Goal: Information Seeking & Learning: Compare options

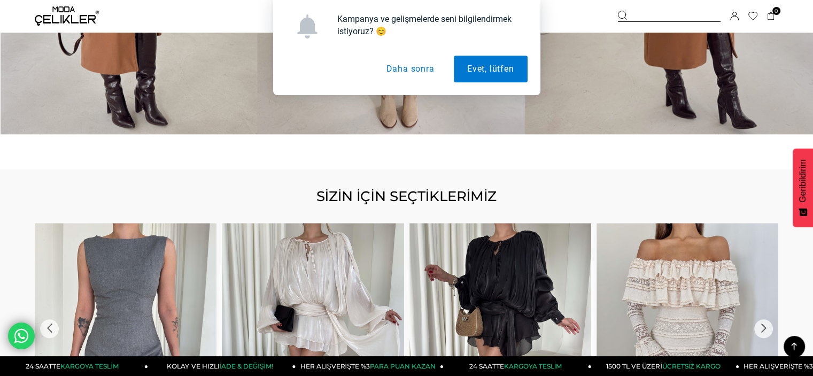
scroll to position [1122, 0]
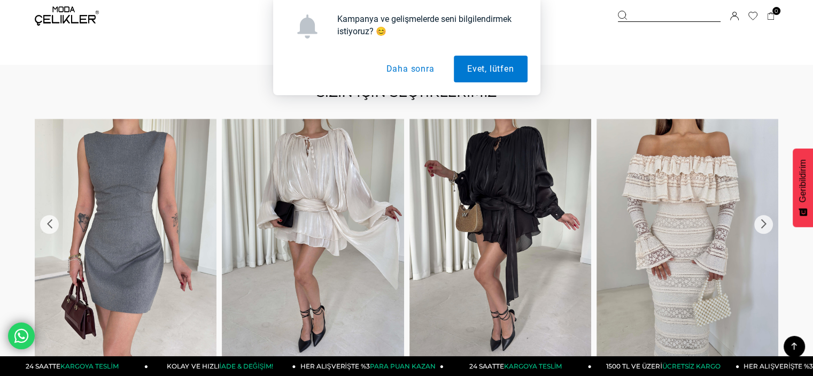
drag, startPoint x: 400, startPoint y: 66, endPoint x: 398, endPoint y: 73, distance: 7.1
click at [400, 66] on button "Daha sonra" at bounding box center [409, 69] width 75 height 27
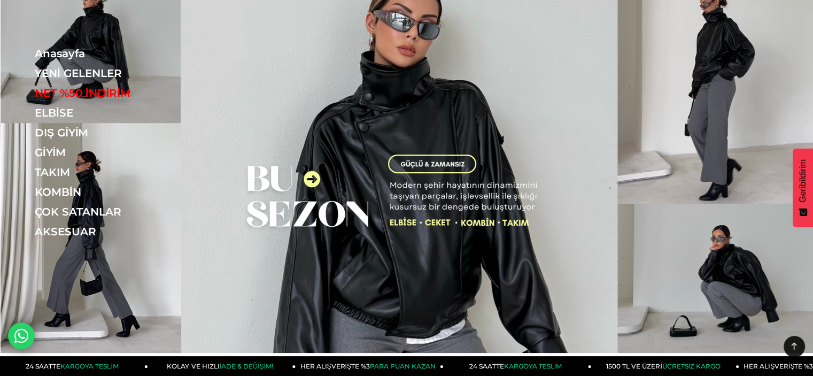
scroll to position [0, 0]
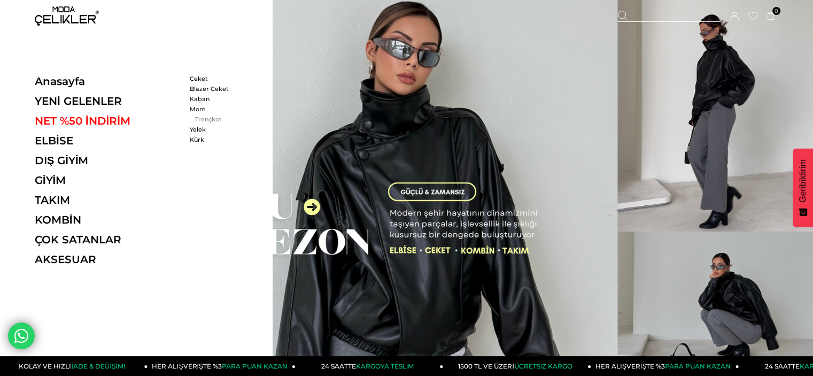
click at [211, 115] on link "Trençkot" at bounding box center [220, 118] width 61 height 7
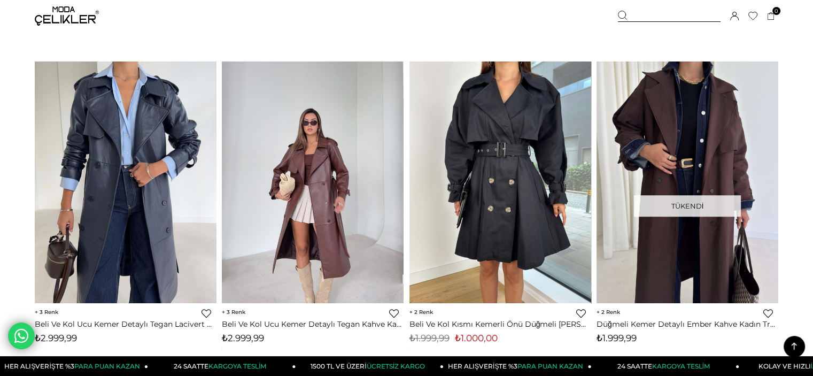
scroll to position [801, 0]
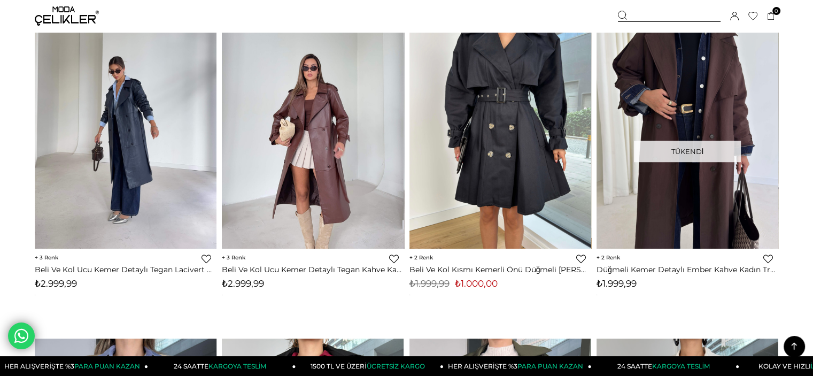
click at [140, 118] on div at bounding box center [125, 128] width 909 height 242
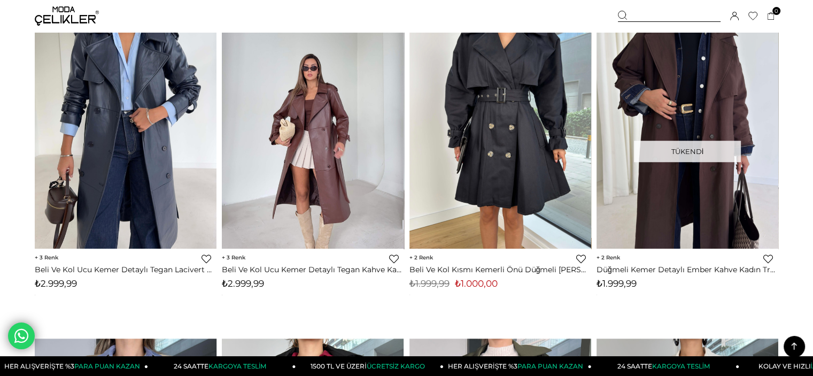
click at [54, 265] on link "Beli Ve Kol Ucu Kemer Detaylı Tegan Lacivert Kadın Deri Trenç 26K016" at bounding box center [126, 269] width 182 height 10
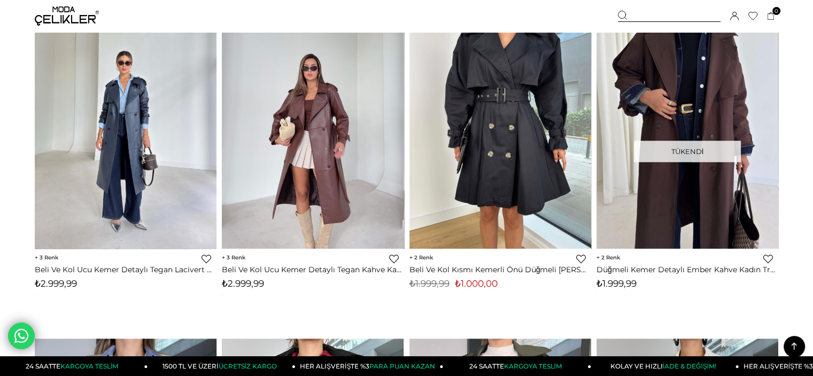
click at [107, 184] on img at bounding box center [126, 127] width 182 height 242
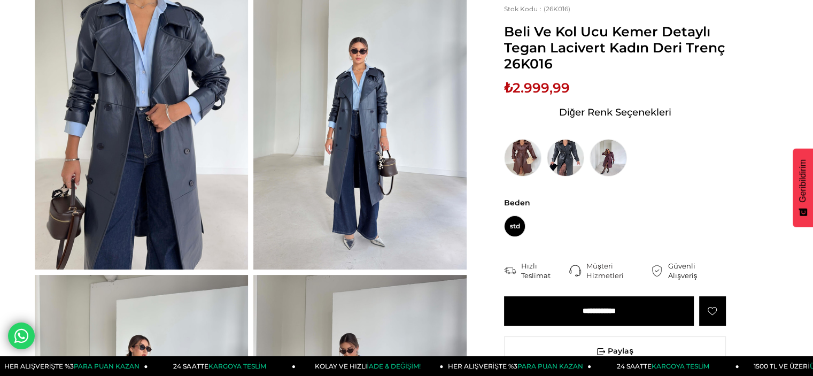
scroll to position [267, 0]
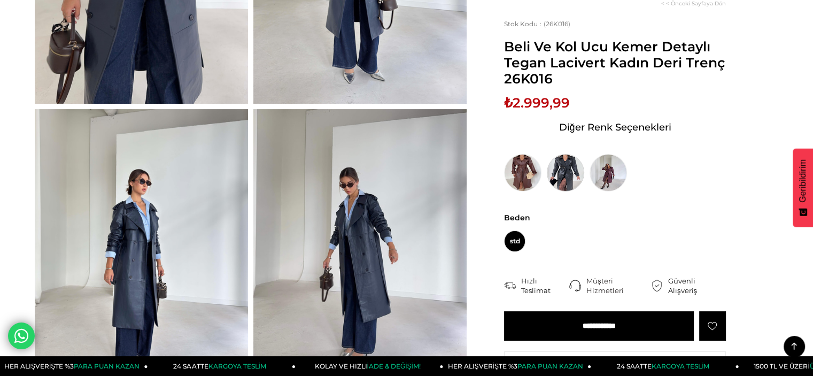
click at [566, 183] on img at bounding box center [565, 172] width 37 height 37
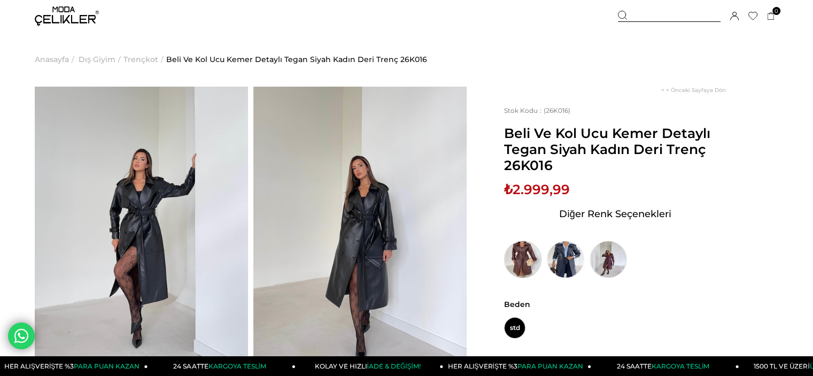
click at [527, 252] on img at bounding box center [522, 258] width 37 height 37
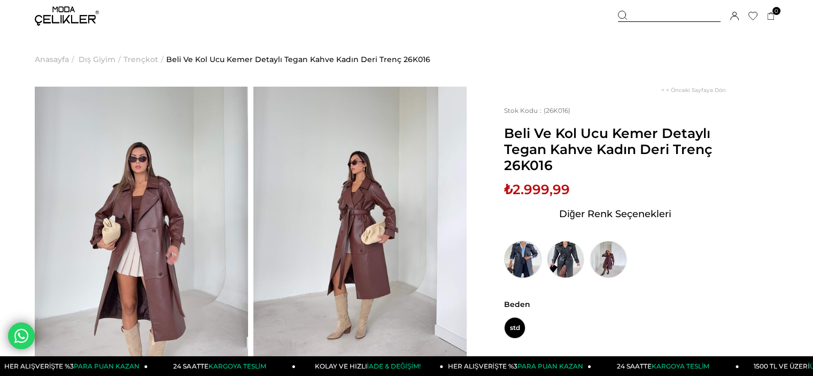
click at [524, 266] on img at bounding box center [522, 258] width 37 height 37
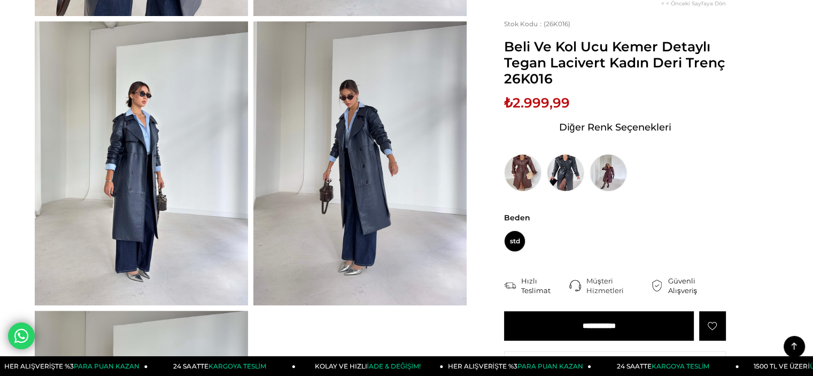
scroll to position [481, 0]
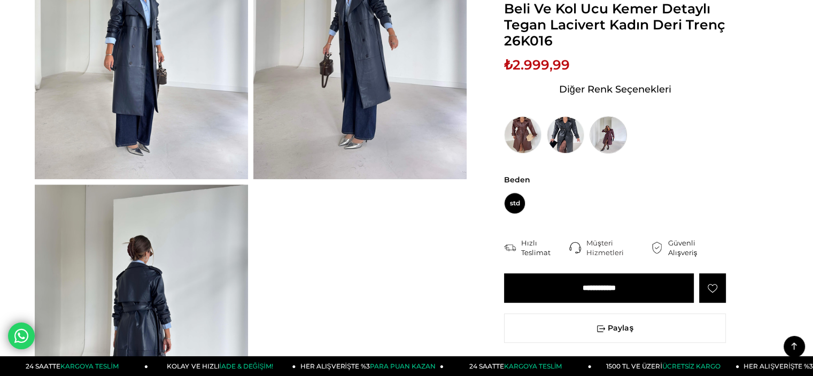
click at [611, 145] on img at bounding box center [607, 134] width 37 height 37
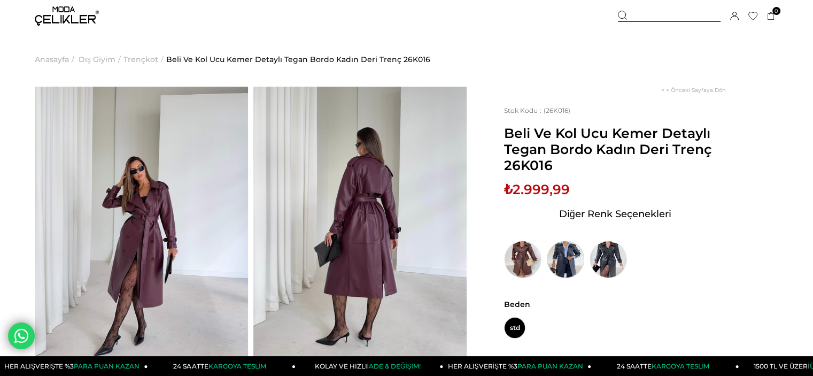
click at [562, 264] on img at bounding box center [565, 258] width 37 height 37
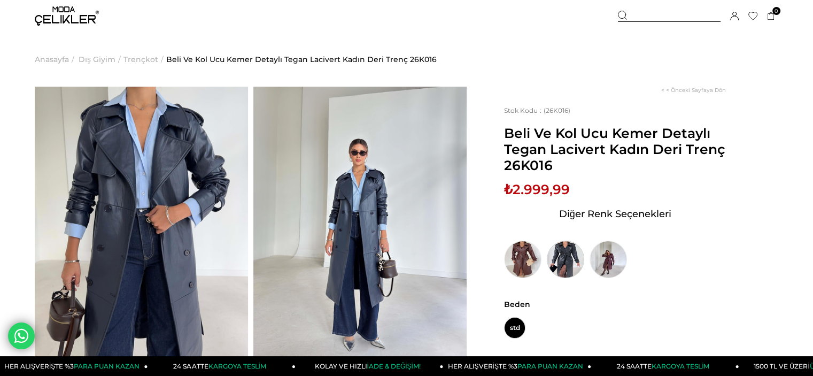
click at [561, 259] on img at bounding box center [565, 258] width 37 height 37
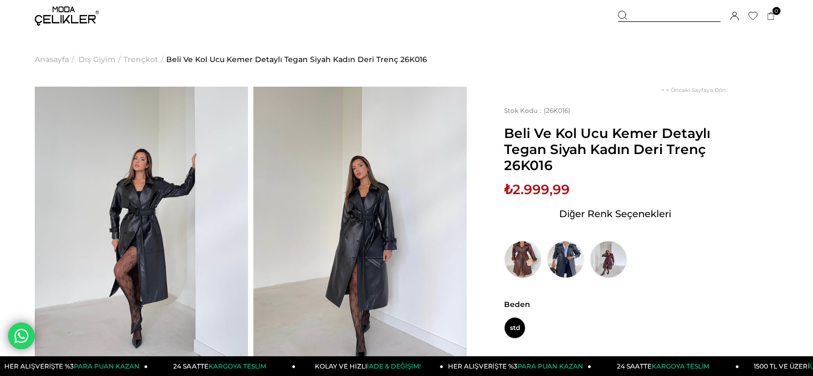
click at [339, 224] on img at bounding box center [359, 229] width 213 height 284
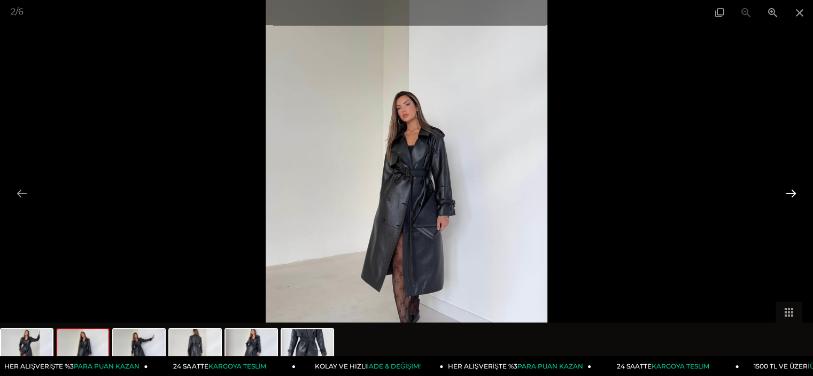
click at [793, 190] on button at bounding box center [791, 193] width 22 height 21
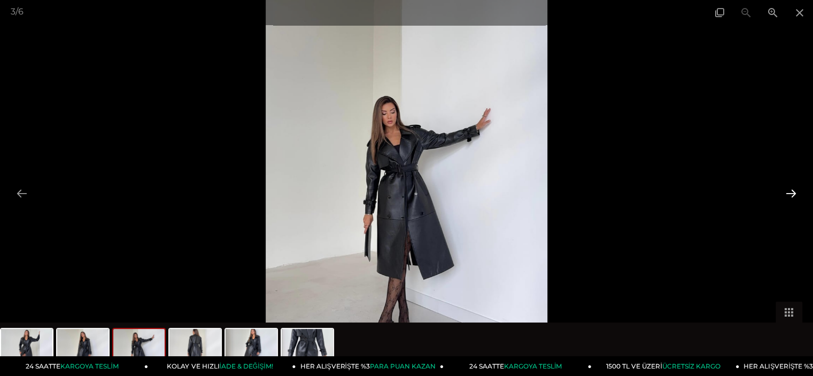
click at [793, 190] on button at bounding box center [791, 193] width 22 height 21
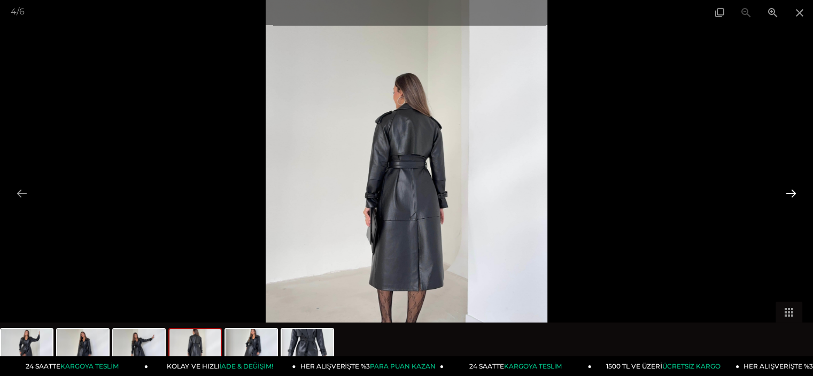
click at [793, 190] on button at bounding box center [791, 193] width 22 height 21
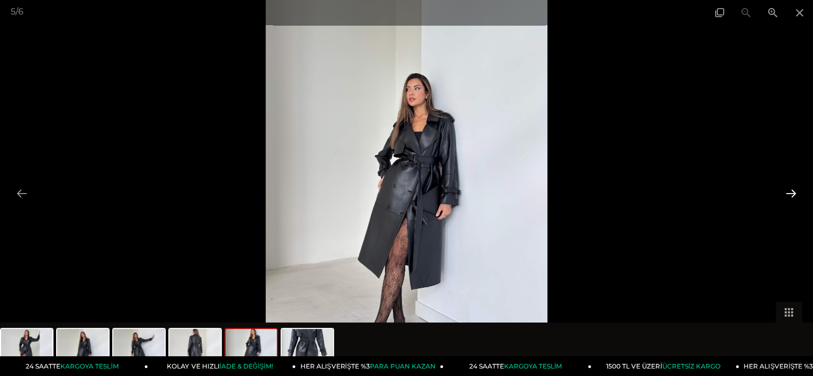
click at [793, 190] on button at bounding box center [791, 193] width 22 height 21
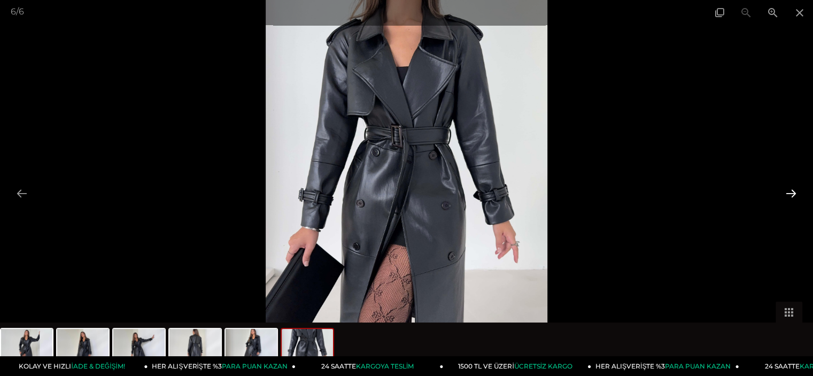
click at [793, 190] on button at bounding box center [791, 193] width 22 height 21
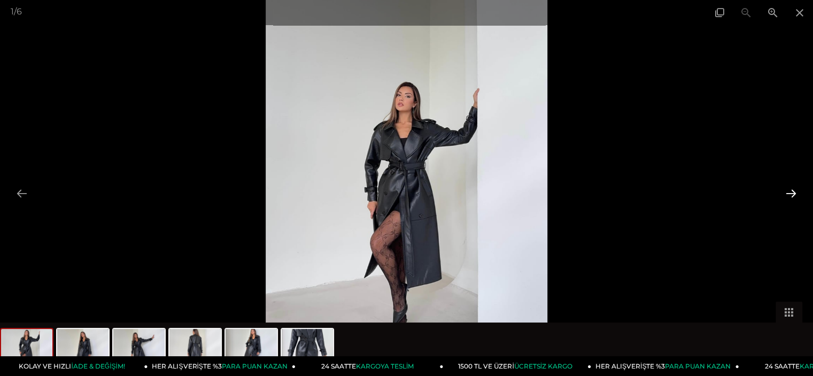
click at [793, 190] on button at bounding box center [791, 193] width 22 height 21
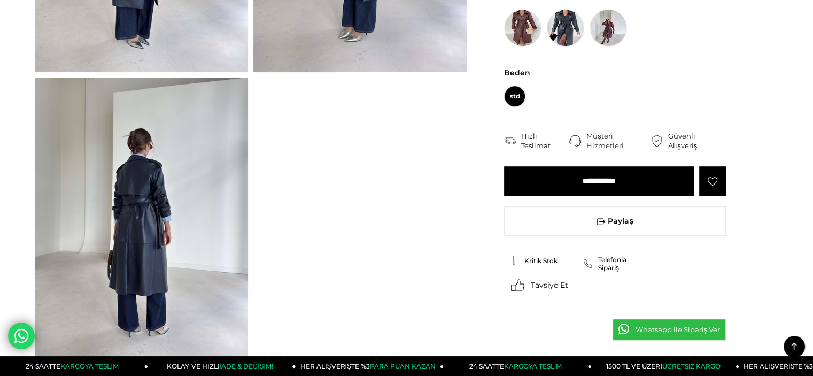
scroll to position [321, 0]
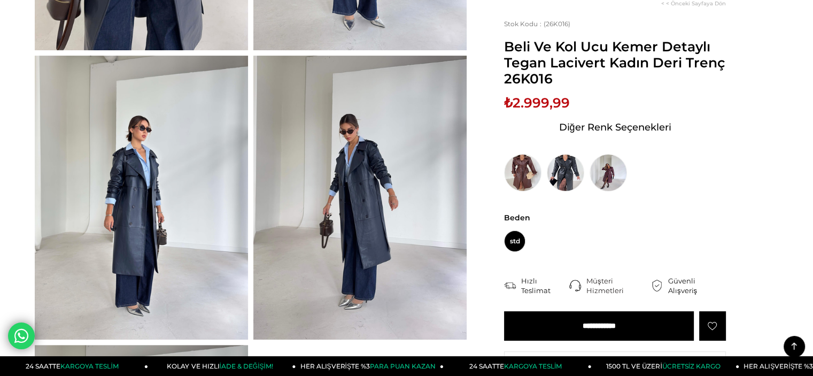
click at [369, 232] on img at bounding box center [359, 198] width 213 height 284
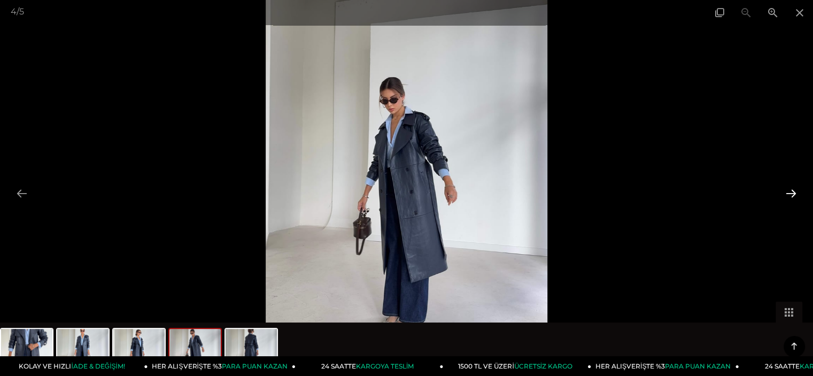
click at [795, 196] on button at bounding box center [791, 193] width 22 height 21
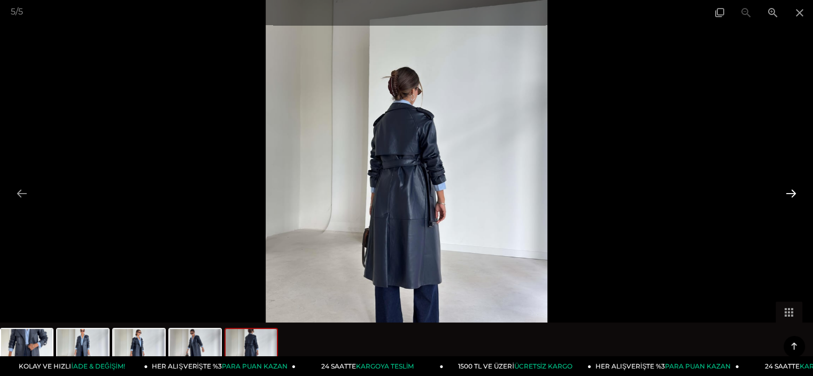
click at [795, 196] on button at bounding box center [791, 193] width 22 height 21
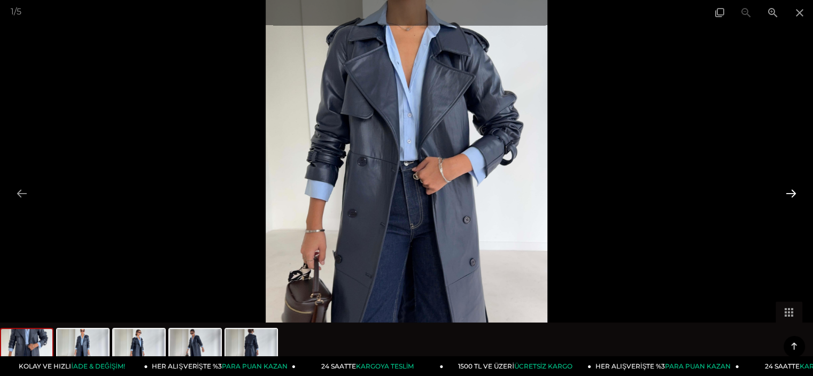
click at [795, 196] on button at bounding box center [791, 193] width 22 height 21
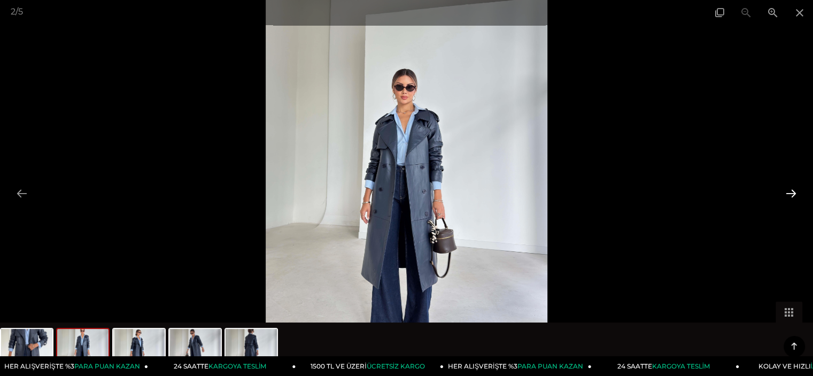
click at [795, 196] on button at bounding box center [791, 193] width 22 height 21
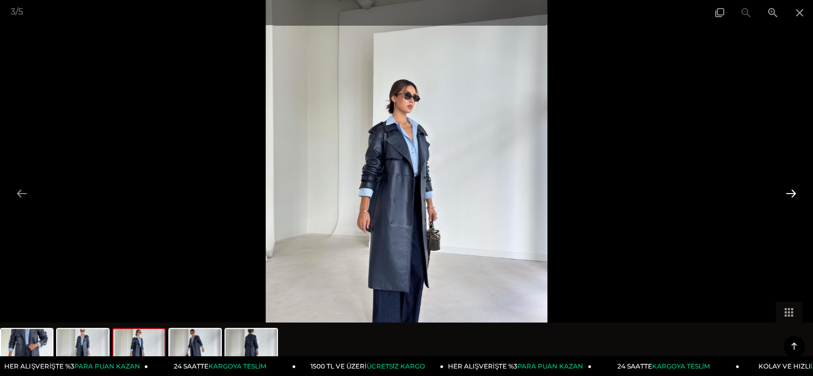
click at [795, 196] on button at bounding box center [791, 193] width 22 height 21
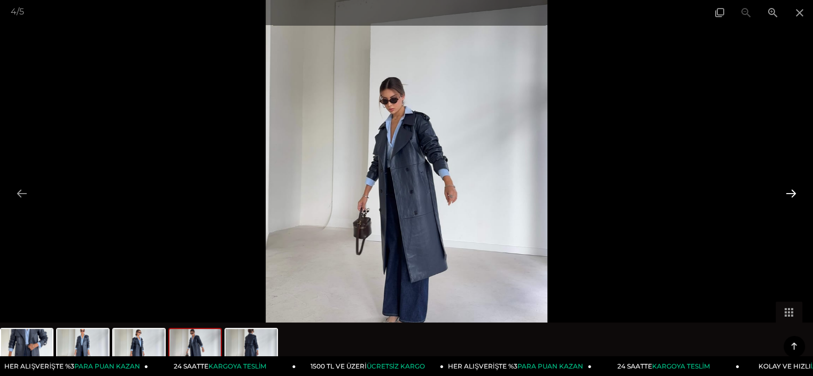
click at [795, 196] on button at bounding box center [791, 193] width 22 height 21
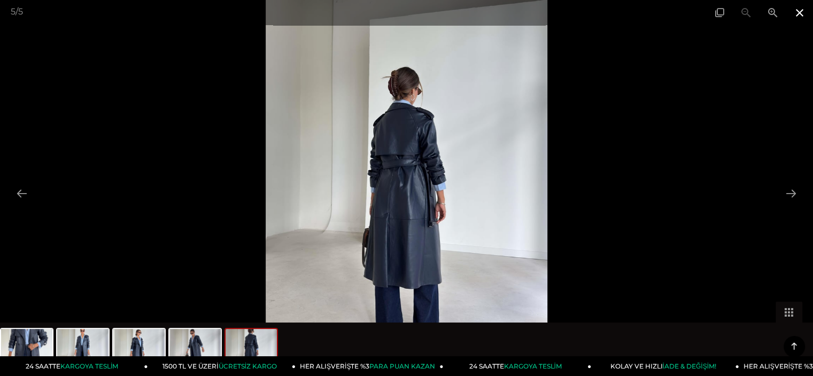
click at [793, 11] on span at bounding box center [799, 12] width 27 height 25
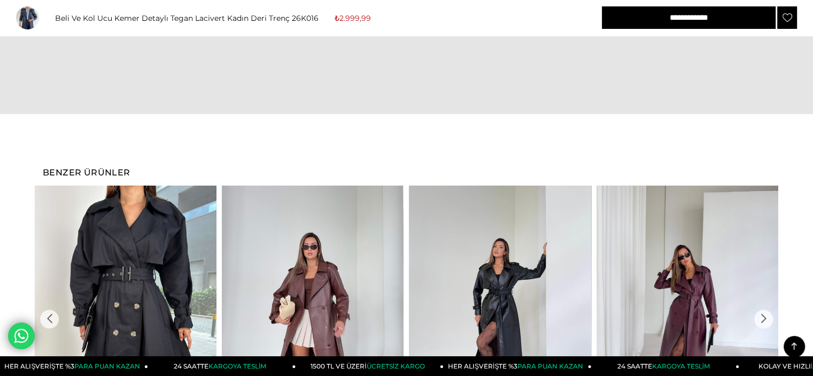
scroll to position [1336, 0]
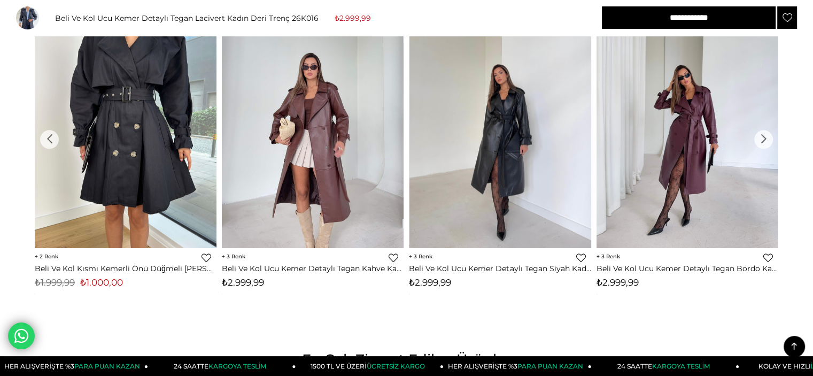
click at [481, 203] on img at bounding box center [500, 126] width 182 height 242
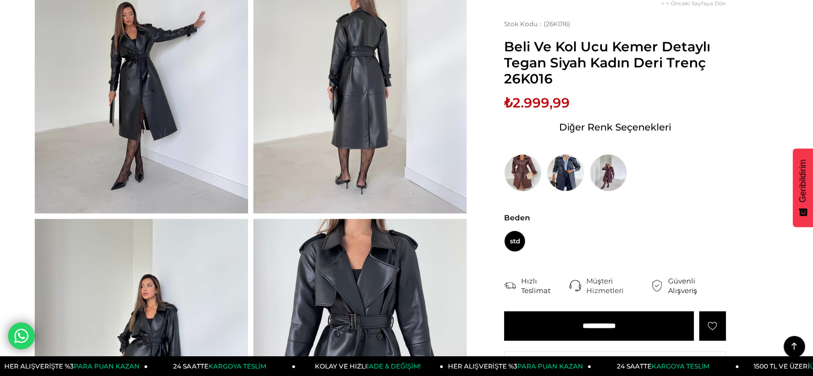
scroll to position [374, 0]
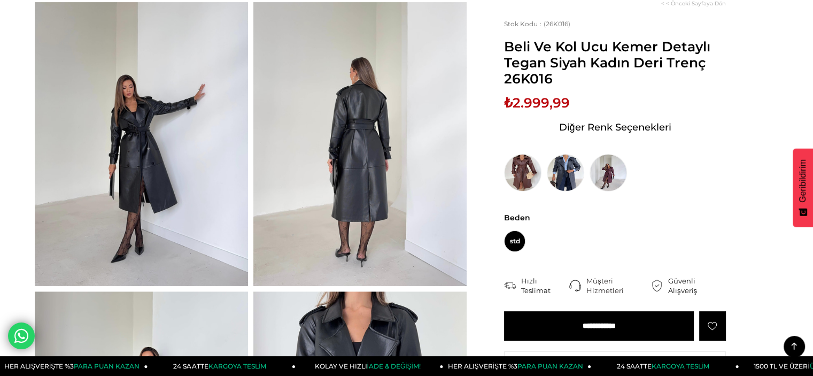
click at [371, 213] on img at bounding box center [359, 144] width 213 height 284
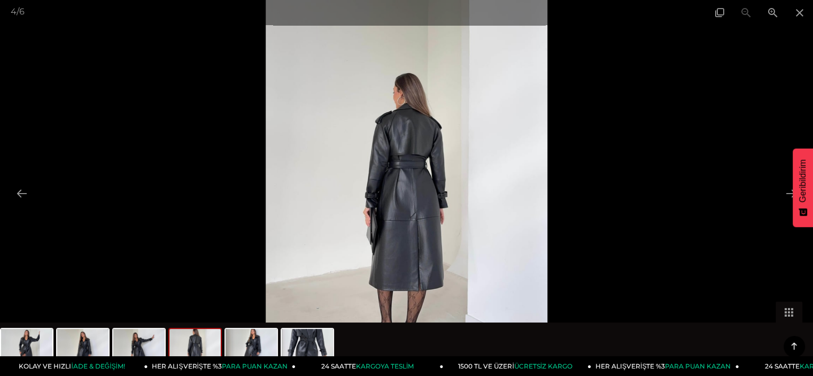
scroll to position [748, 0]
click at [383, 252] on img at bounding box center [407, 188] width 282 height 376
click at [268, 349] on img at bounding box center [250, 349] width 51 height 41
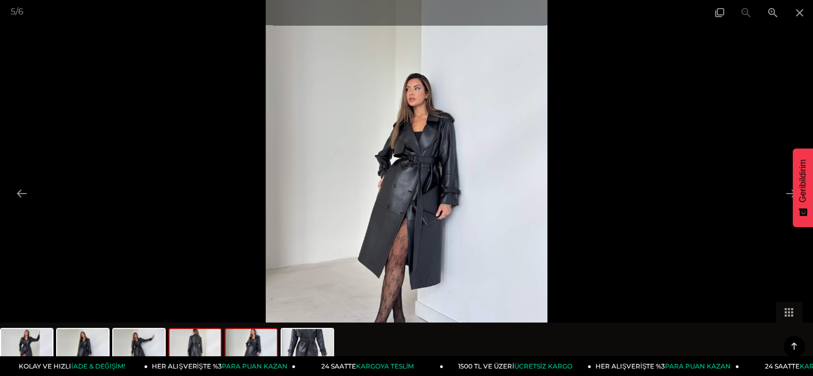
click at [220, 346] on img at bounding box center [194, 349] width 51 height 41
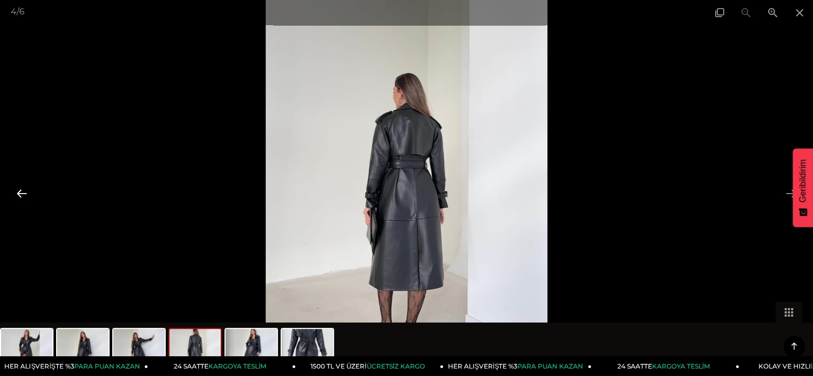
click at [20, 194] on button at bounding box center [22, 193] width 22 height 21
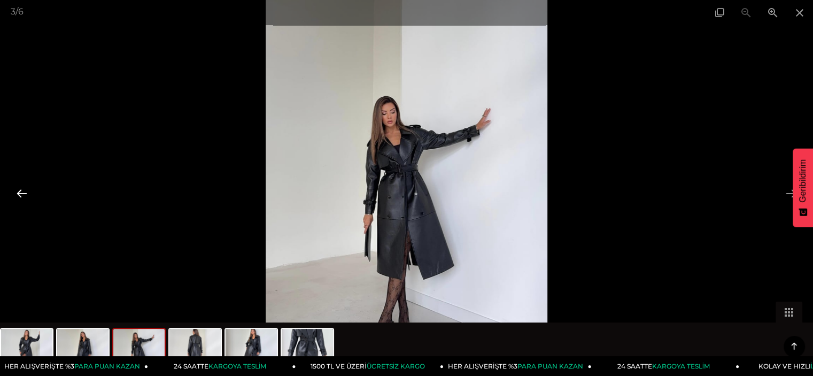
click at [20, 194] on button at bounding box center [22, 193] width 22 height 21
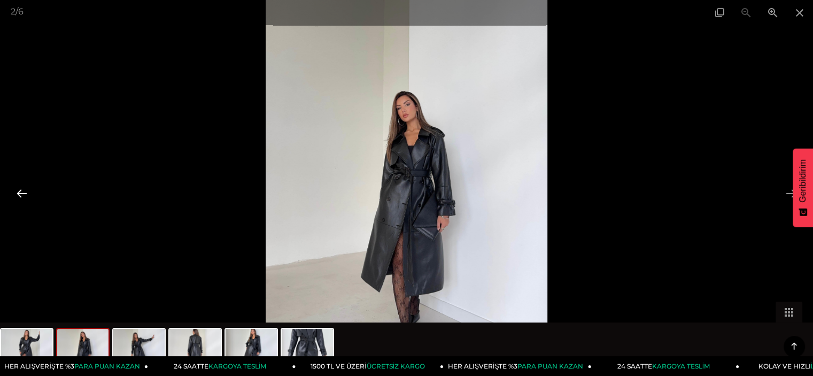
drag, startPoint x: 20, startPoint y: 194, endPoint x: 127, endPoint y: 158, distance: 112.2
click at [20, 194] on button at bounding box center [22, 193] width 22 height 21
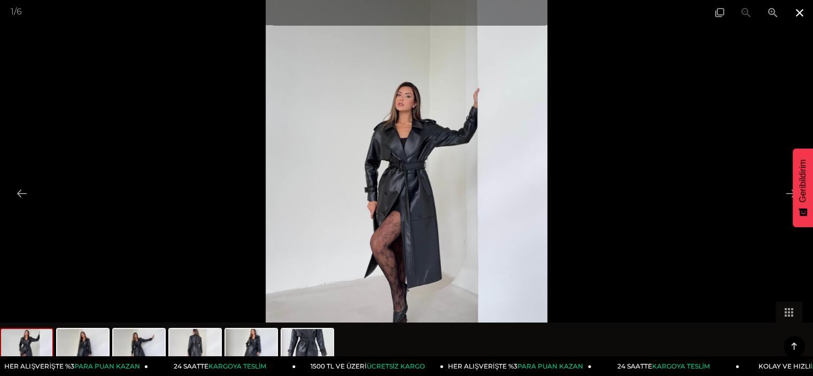
click at [795, 13] on span at bounding box center [799, 12] width 27 height 25
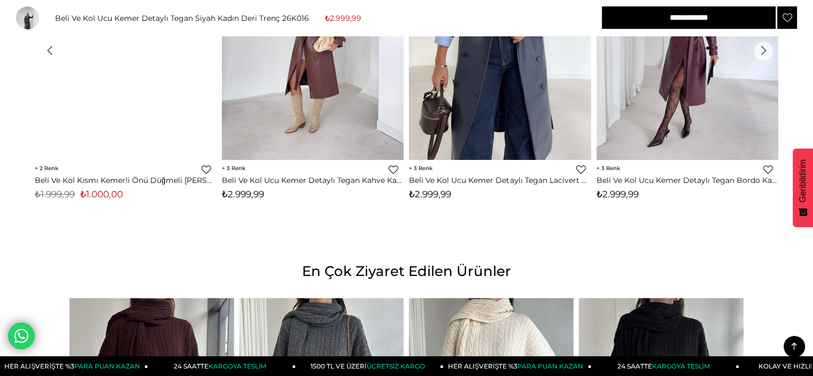
scroll to position [1443, 0]
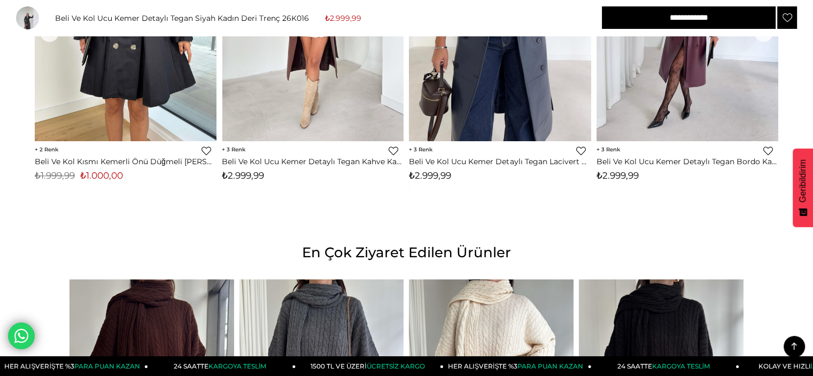
click at [334, 121] on img at bounding box center [313, 19] width 182 height 242
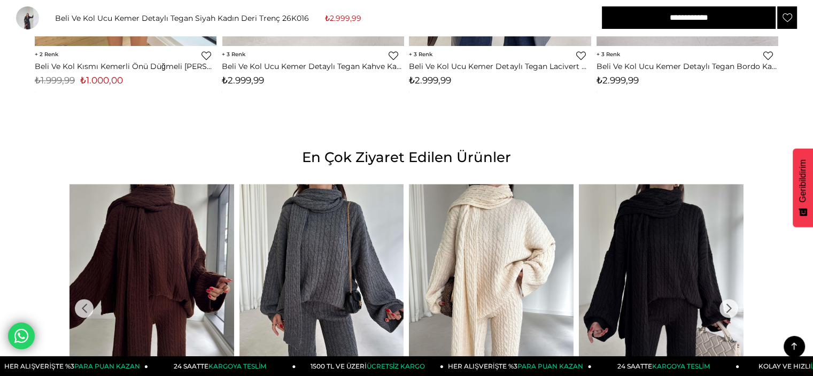
scroll to position [1656, 0]
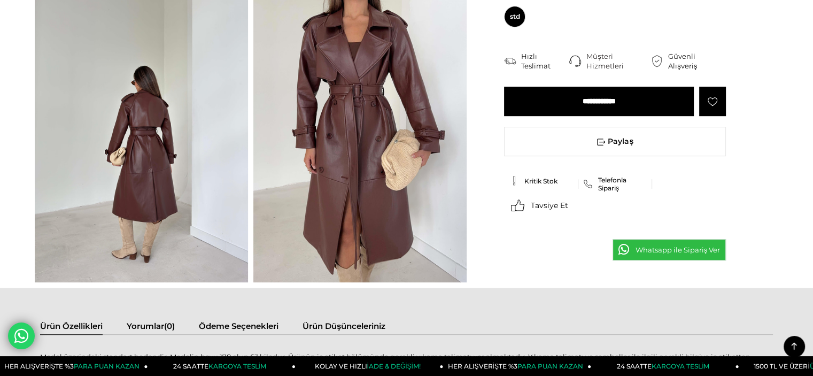
scroll to position [748, 0]
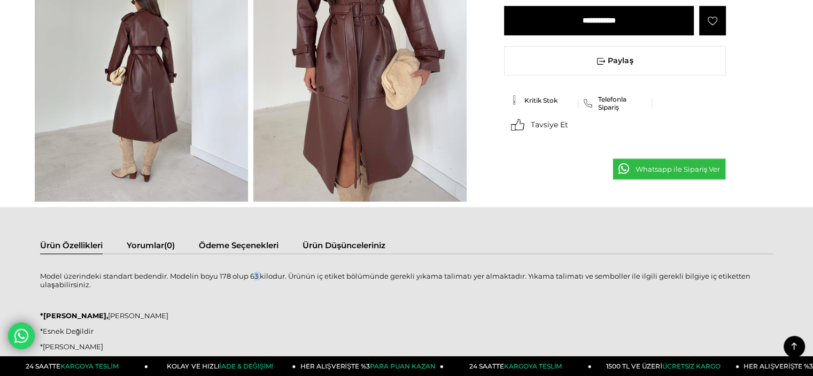
drag, startPoint x: 250, startPoint y: 276, endPoint x: 258, endPoint y: 275, distance: 7.7
click at [258, 275] on p "Model üzerindeki standart bedendir. Modelin boyu 178 olup 63 kilodur. Ürünün iç…" at bounding box center [406, 279] width 733 height 17
drag, startPoint x: 248, startPoint y: 275, endPoint x: 281, endPoint y: 272, distance: 32.7
click at [256, 277] on p "Model üzerindeki standart bedendir. Modelin boyu 178 olup 63 kilodur. Ürünün iç…" at bounding box center [406, 279] width 733 height 17
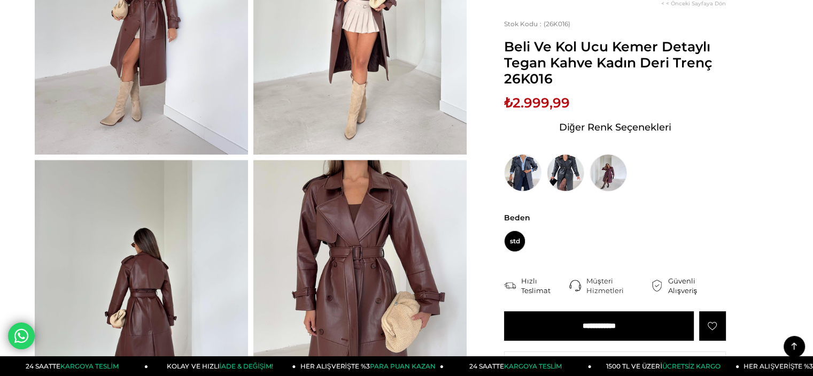
scroll to position [427, 0]
